Goal: Navigation & Orientation: Find specific page/section

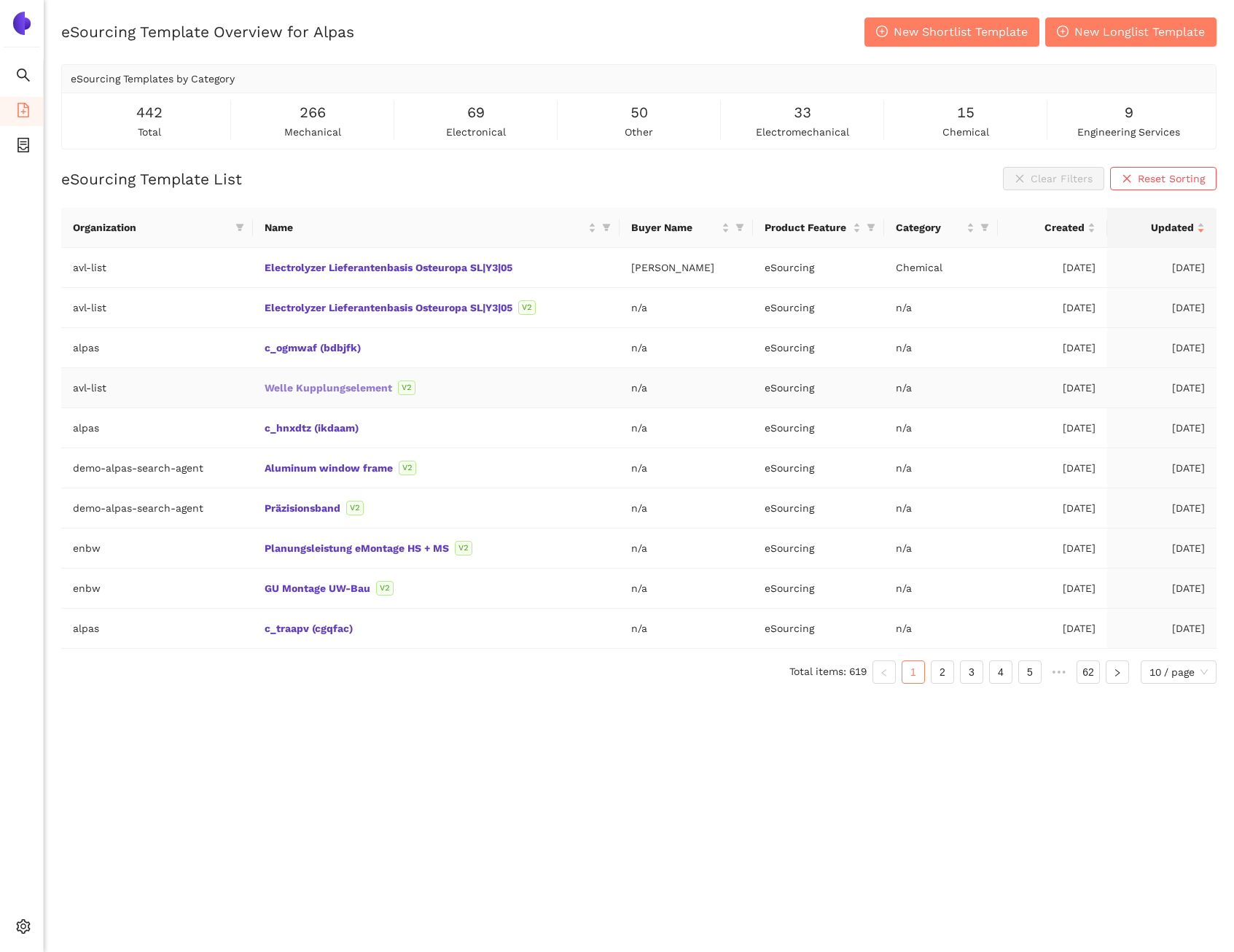
click at [0, 0] on link "Welle Kupplungselement" at bounding box center [0, 0] width 0 height 0
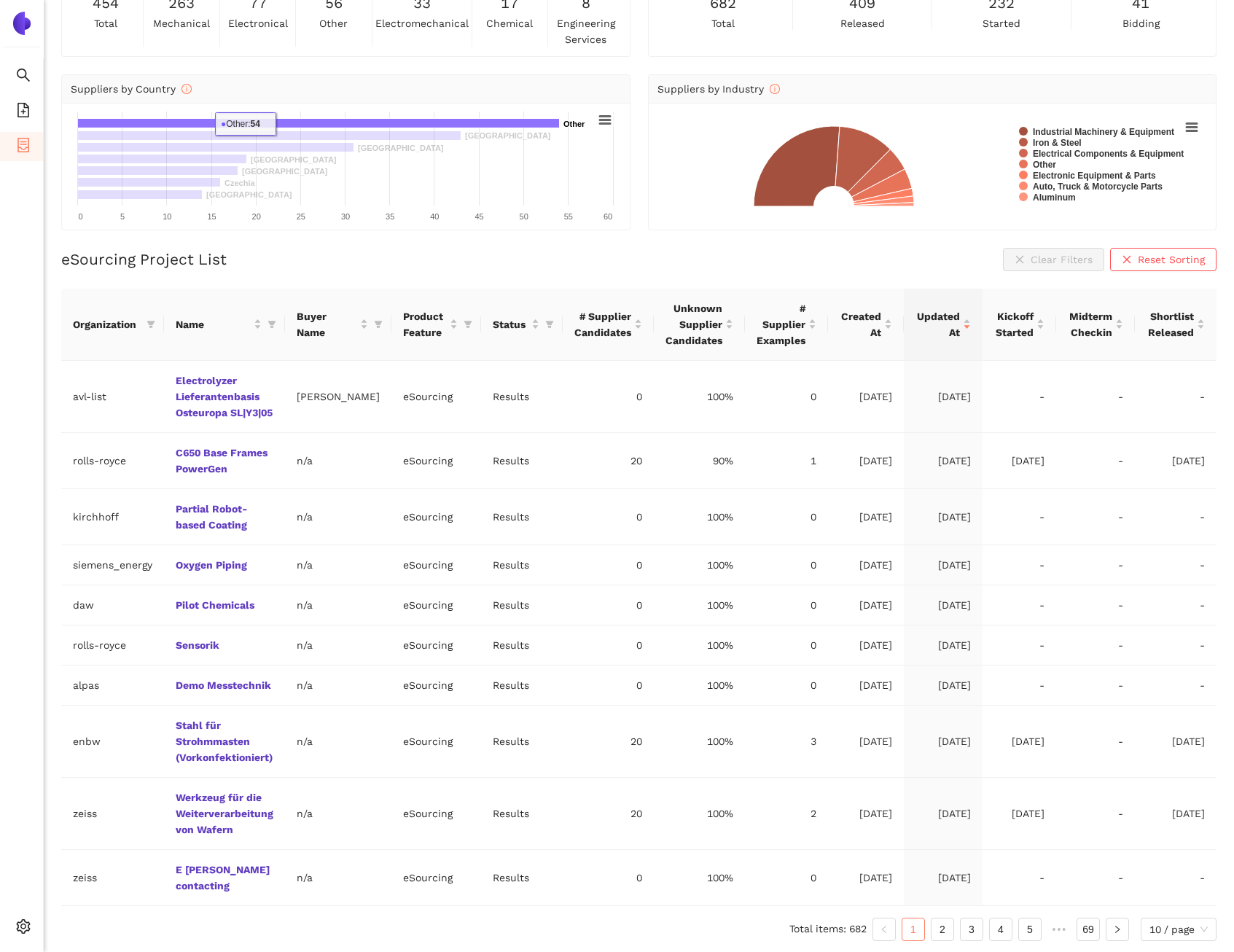
scroll to position [102, 0]
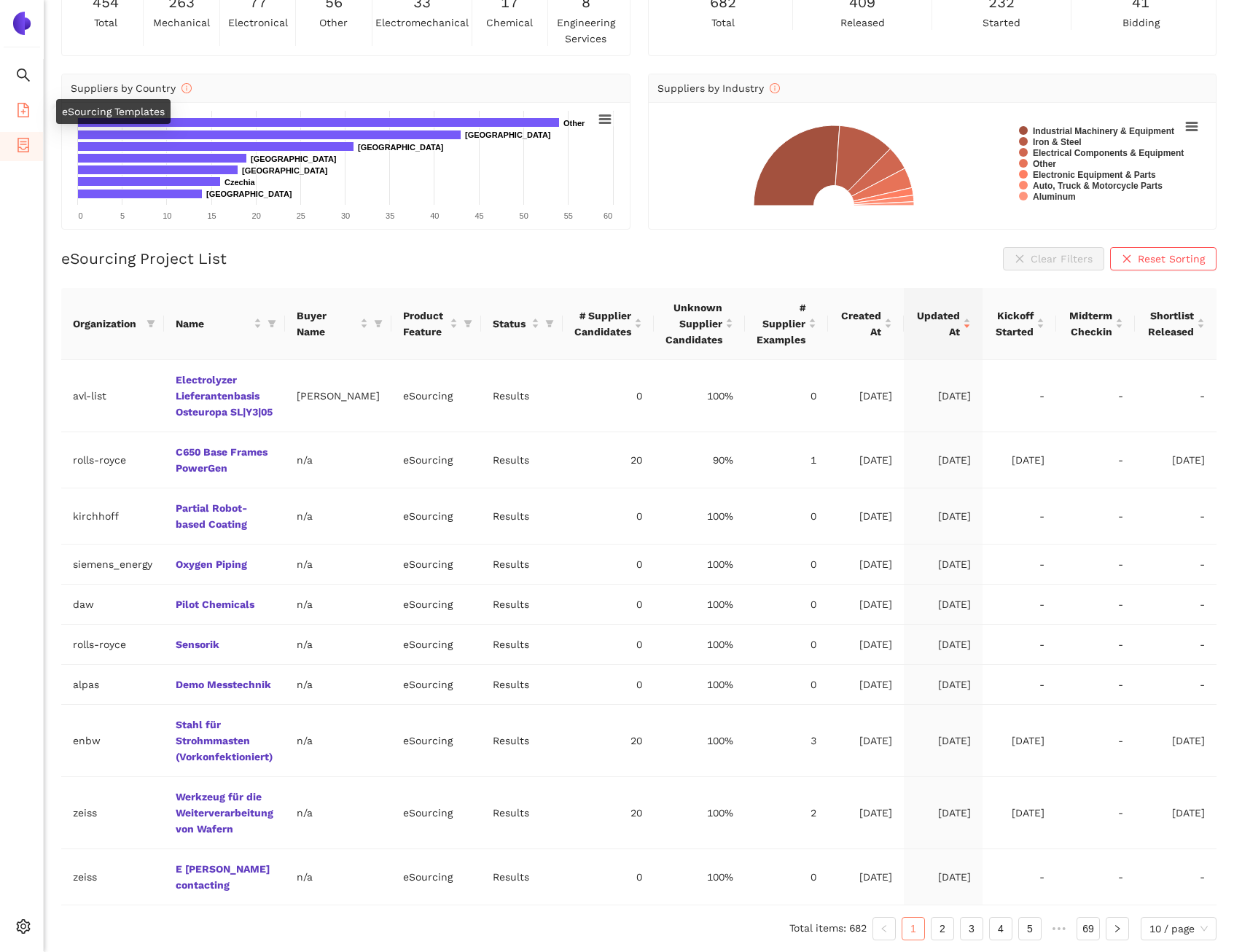
click at [38, 120] on span "eSourcing Templates" at bounding box center [89, 111] width 103 height 29
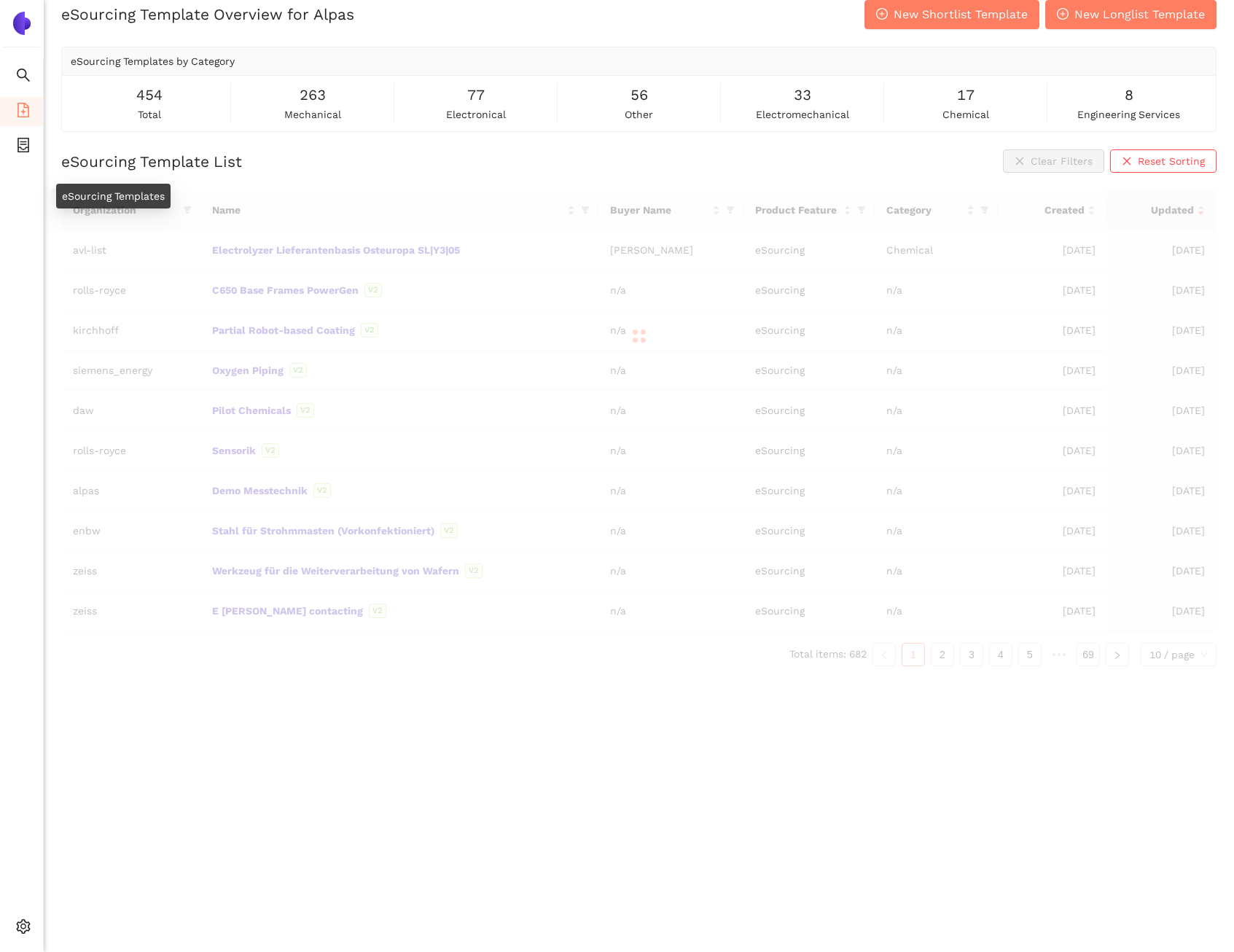
scroll to position [17, 0]
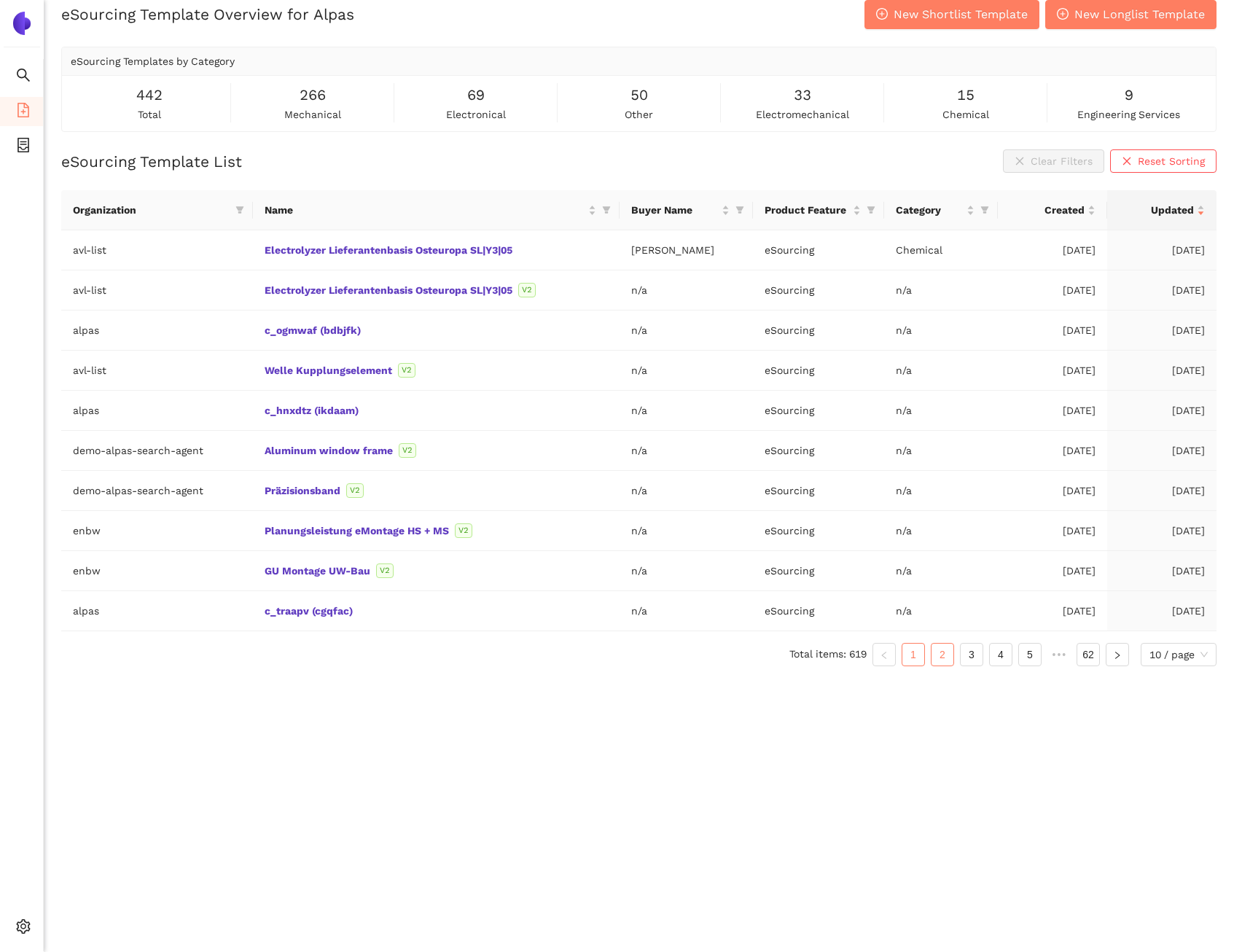
click at [935, 656] on link "2" at bounding box center [942, 654] width 22 height 22
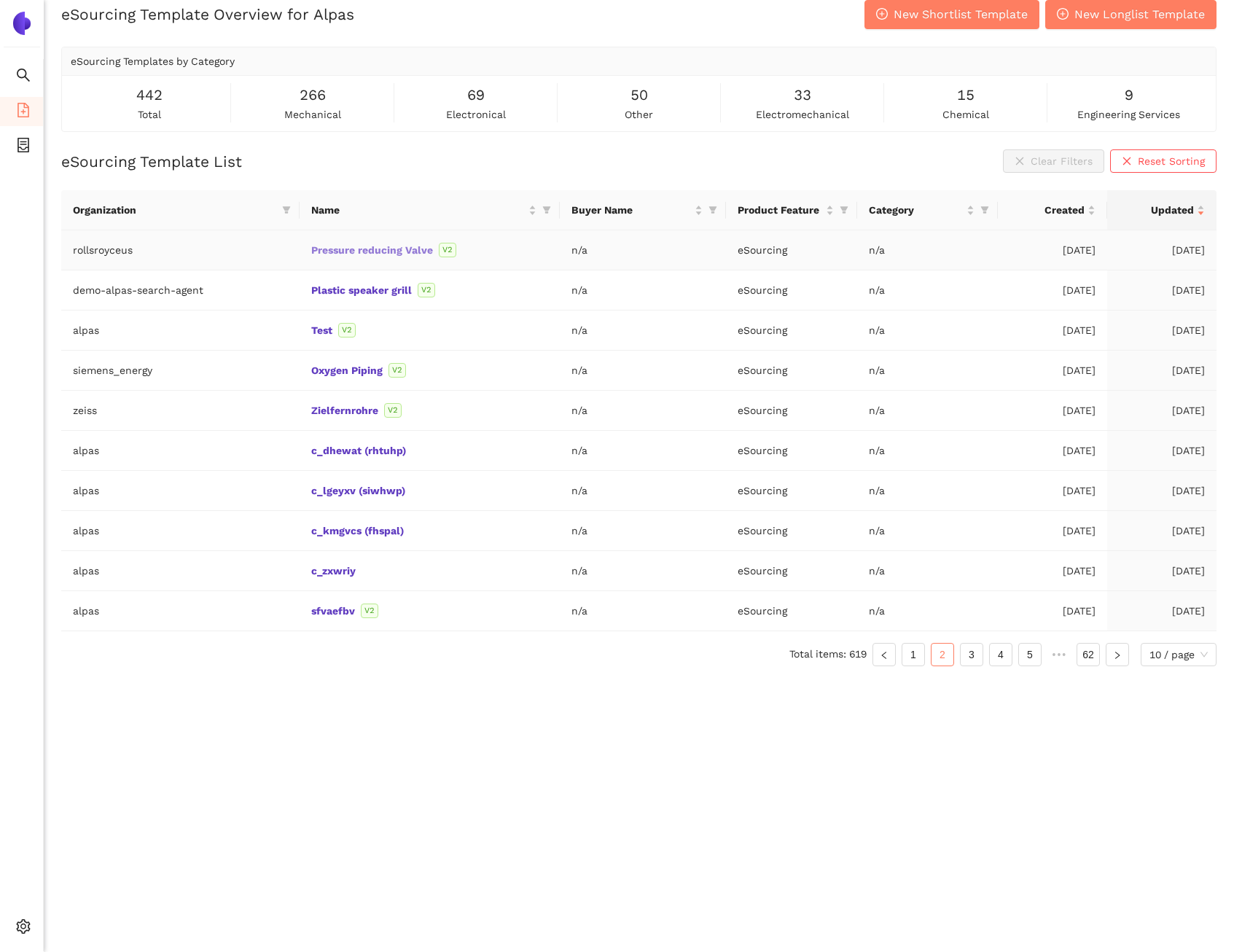
click at [0, 0] on link "Pressure reducing Valve" at bounding box center [0, 0] width 0 height 0
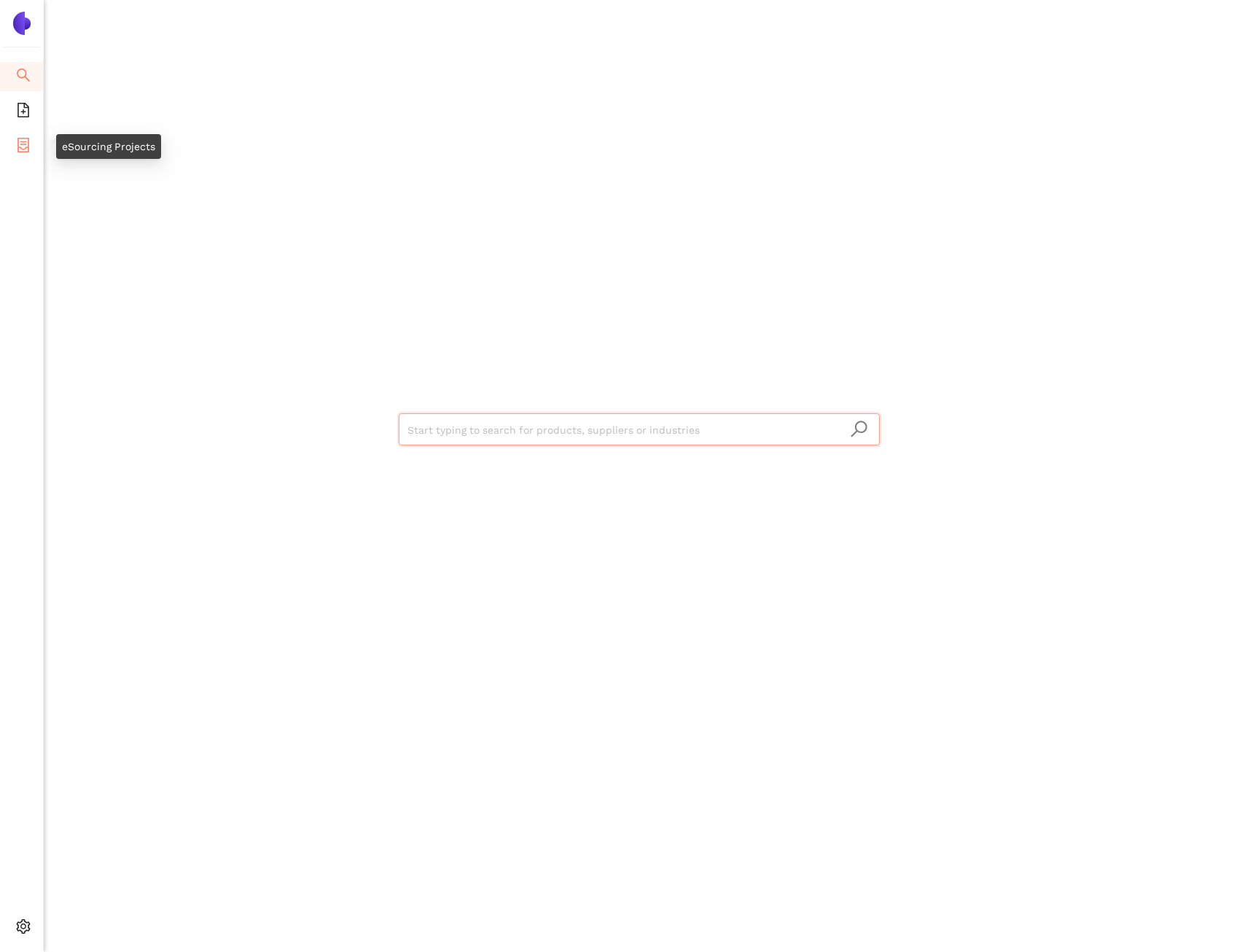
click at [18, 147] on icon "container" at bounding box center [23, 144] width 11 height 14
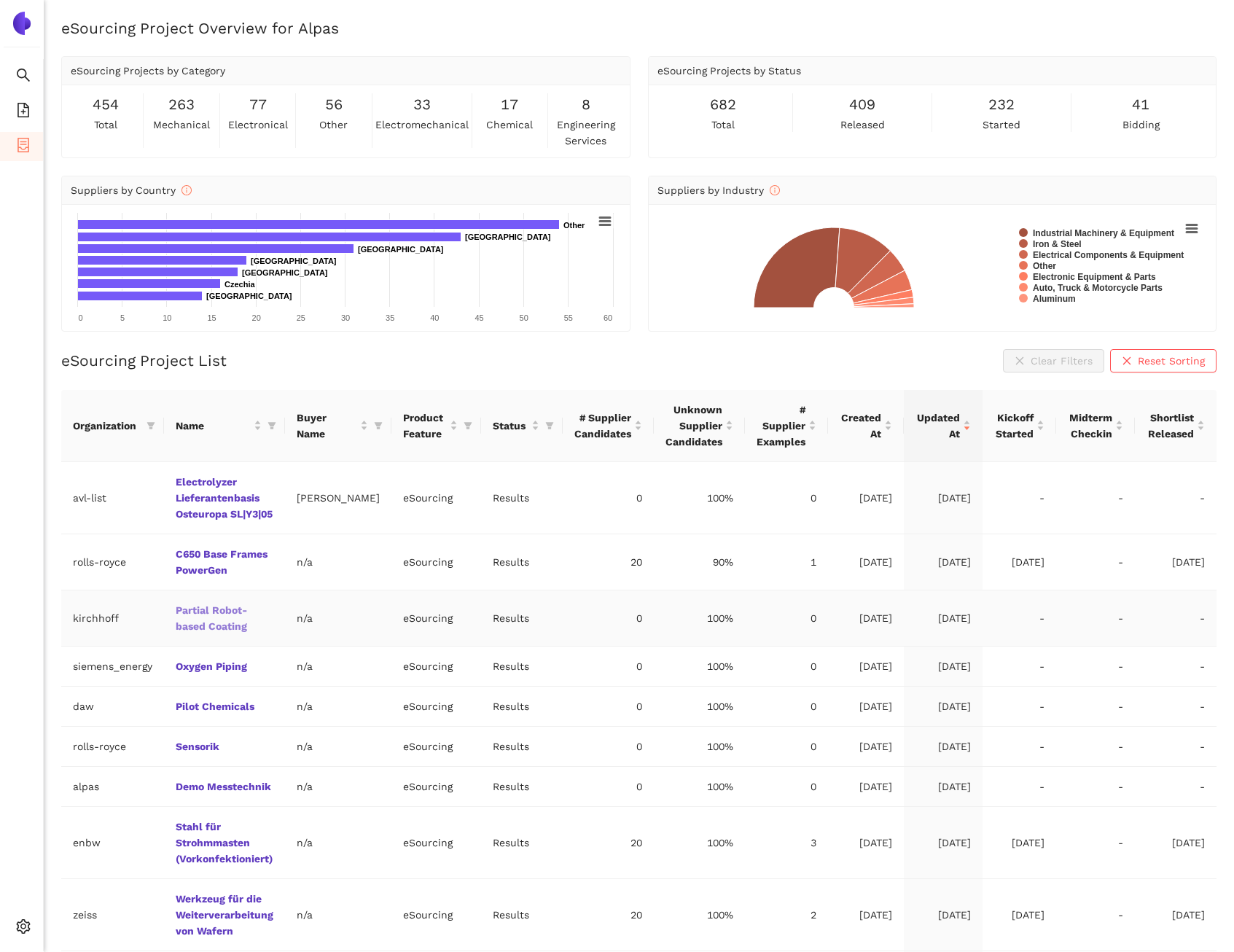
click at [0, 0] on link "Partial Robot-based Coating" at bounding box center [0, 0] width 0 height 0
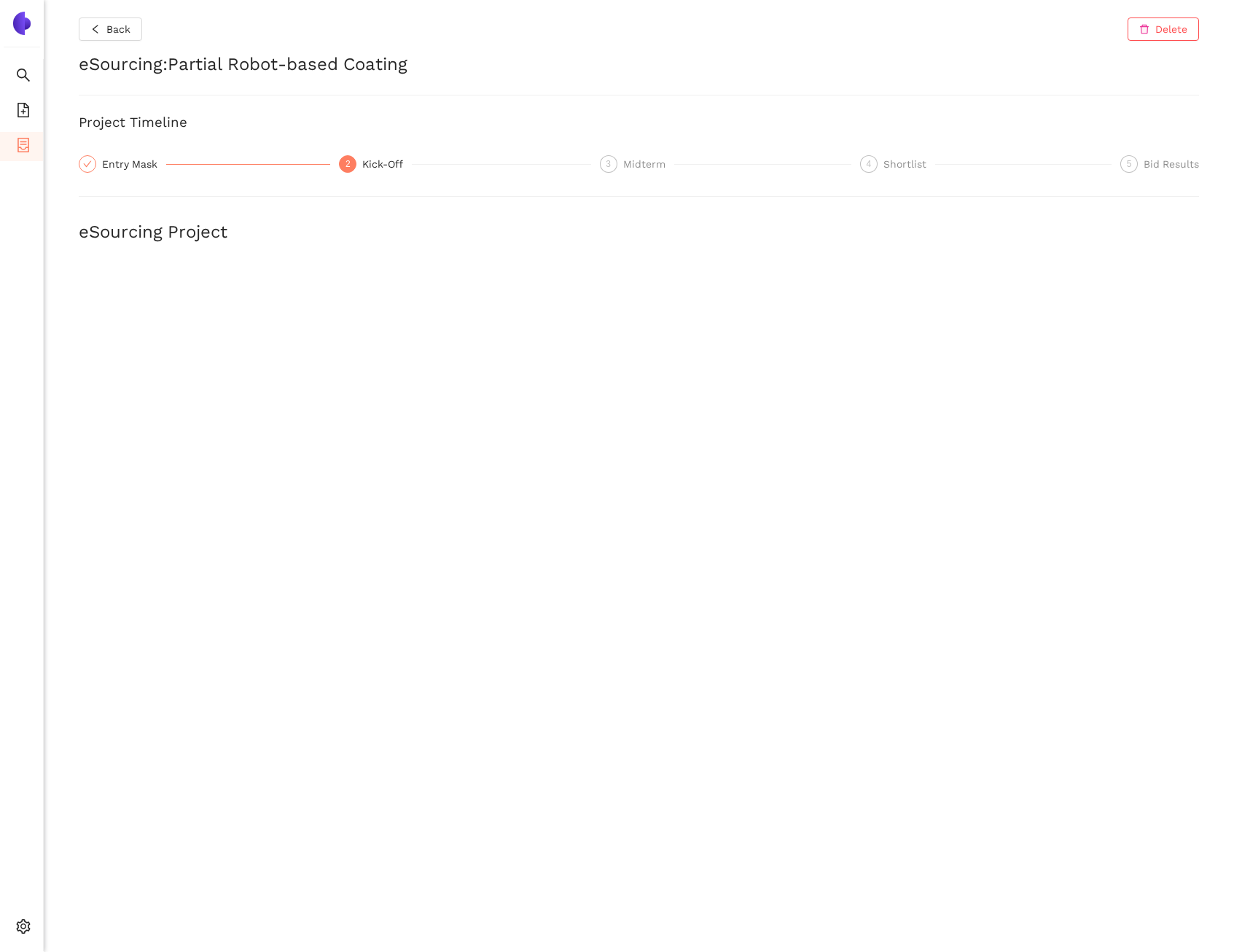
scroll to position [3, 0]
